Goal: Book appointment/travel/reservation

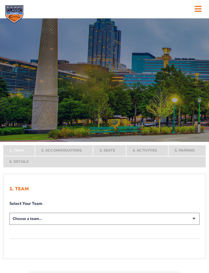
click at [192, 225] on select "Choose a team... [US_STATE] Wildcats [US_STATE] State Buckeyes [US_STATE] Tar H…" at bounding box center [104, 219] width 190 height 12
select select "12756"
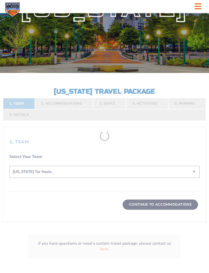
scroll to position [69, 0]
click at [172, 217] on form "[US_STATE] [US_STATE] Travel Package [US_STATE][GEOGRAPHIC_DATA] [US_STATE] Sta…" at bounding box center [104, 102] width 209 height 342
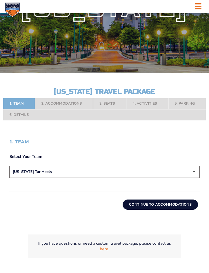
click at [174, 210] on button "Continue To Accommodations" at bounding box center [160, 204] width 75 height 10
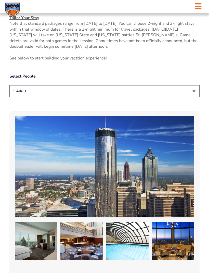
scroll to position [256, 0]
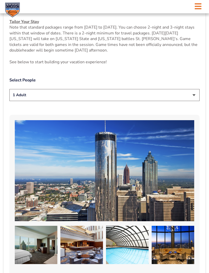
click at [190, 101] on select "1 Adult 2 Adults 3 Adults 4 Adults 2 Adults + 1 Child 2 Adults + 2 Children 2 A…" at bounding box center [104, 95] width 190 height 12
select select "3 Adults"
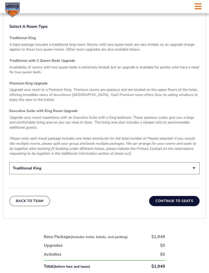
scroll to position [735, 0]
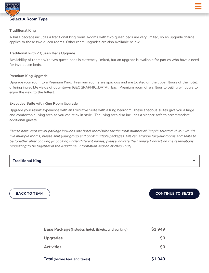
click at [193, 162] on select "Traditional King Traditional with 2 Queen Beds Upgrade (+$45 per night) Premium…" at bounding box center [104, 161] width 190 height 12
select select "Traditional with 2 Queen Beds Upgrade"
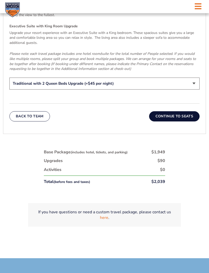
scroll to position [788, 0]
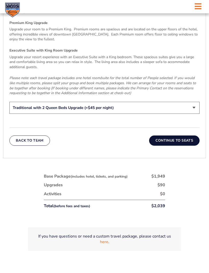
click at [182, 141] on button "Continue To Seats" at bounding box center [174, 140] width 50 height 10
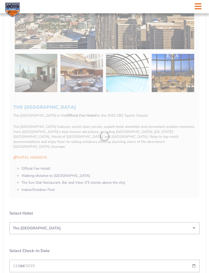
scroll to position [130, 0]
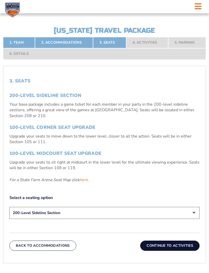
click at [87, 183] on link "here" at bounding box center [84, 180] width 8 height 6
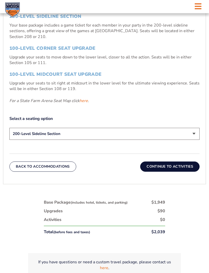
click at [190, 140] on select "200-Level Sideline Section 100-Level Corner Seat Upgrade (+$120 per person) 100…" at bounding box center [104, 134] width 190 height 12
select select "100-Level Corner Seat Upgrade"
click at [183, 172] on button "Continue To Activities" at bounding box center [169, 166] width 59 height 10
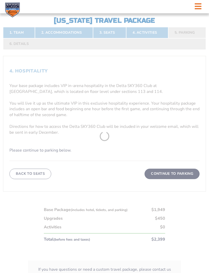
scroll to position [130, 0]
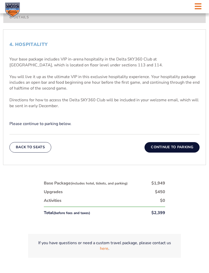
click at [181, 152] on button "Continue To Parking" at bounding box center [172, 147] width 55 height 10
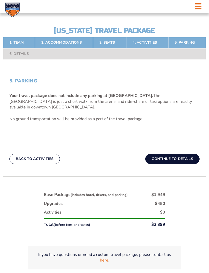
click at [180, 164] on button "Continue To Details" at bounding box center [172, 159] width 54 height 10
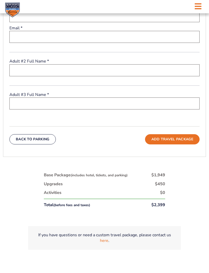
scroll to position [227, 0]
